Goal: Navigation & Orientation: Find specific page/section

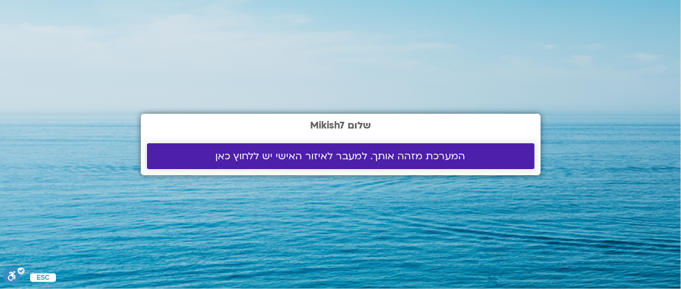
click at [380, 162] on link "המערכת מזהה אותך. למעבר לאיזור האישי יש ללחוץ כאן" at bounding box center [341, 156] width 388 height 26
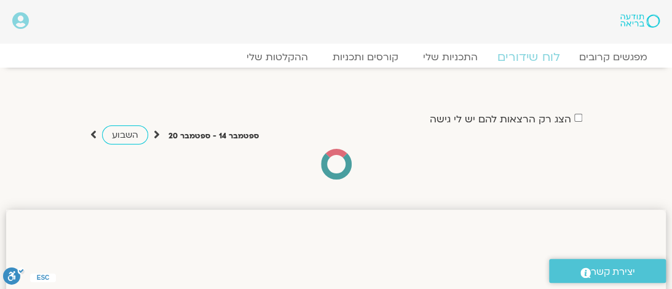
click at [539, 55] on link "לוח שידורים" at bounding box center [529, 57] width 92 height 15
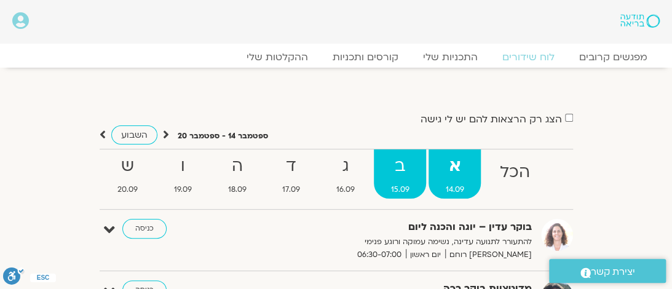
click at [402, 161] on strong "ב" at bounding box center [400, 167] width 52 height 28
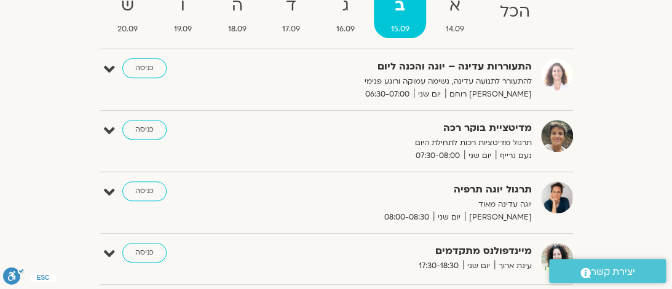
scroll to position [143, 0]
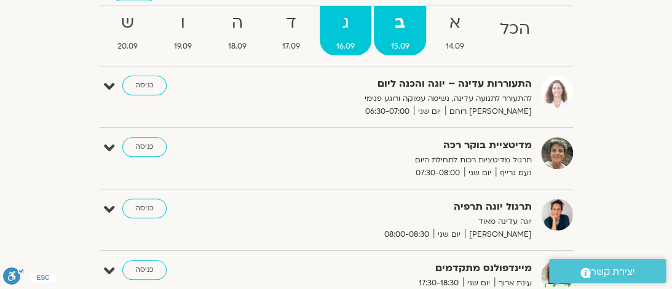
click at [341, 22] on strong "ג" at bounding box center [346, 23] width 52 height 28
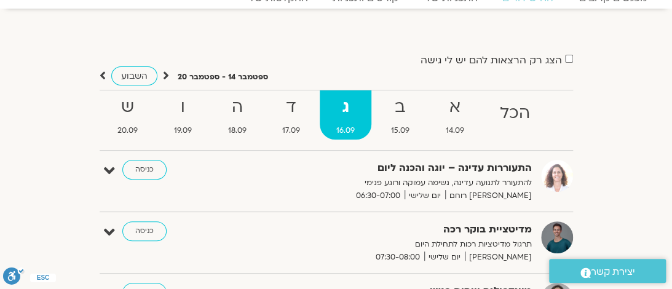
scroll to position [0, 0]
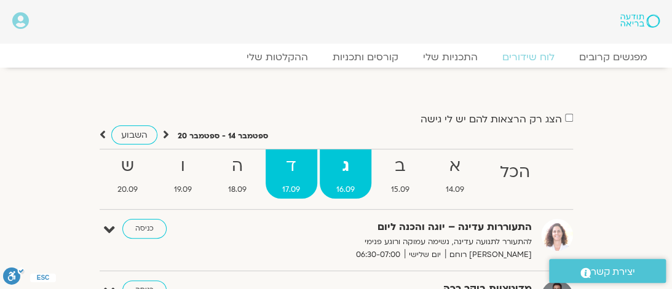
click at [288, 172] on strong "ד" at bounding box center [292, 167] width 52 height 28
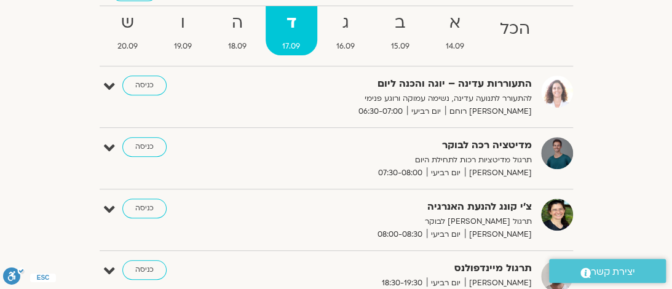
scroll to position [287, 0]
